Goal: Download file/media

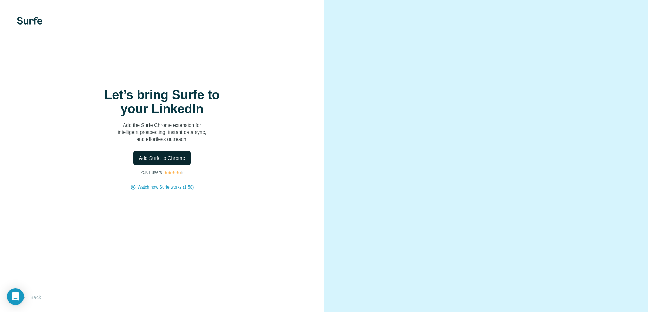
click at [173, 158] on span "Add Surfe to Chrome" at bounding box center [162, 158] width 46 height 7
